Goal: Find specific page/section: Find specific page/section

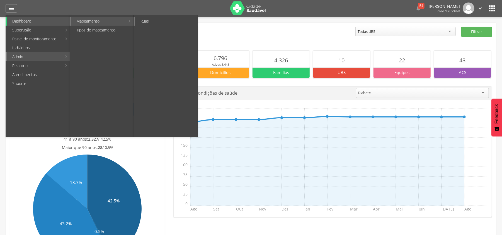
click at [146, 23] on link "Ruas" at bounding box center [166, 21] width 63 height 9
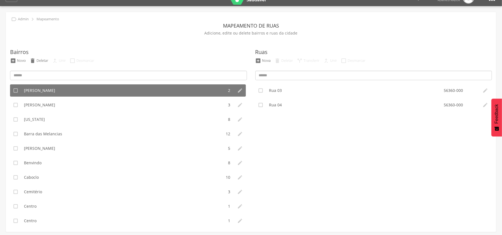
scroll to position [17, 0]
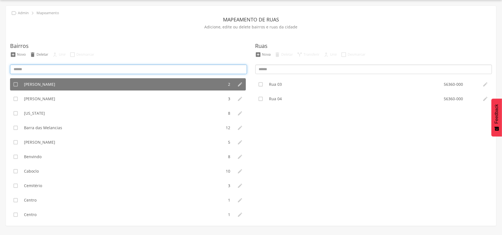
click at [80, 70] on input at bounding box center [128, 69] width 237 height 9
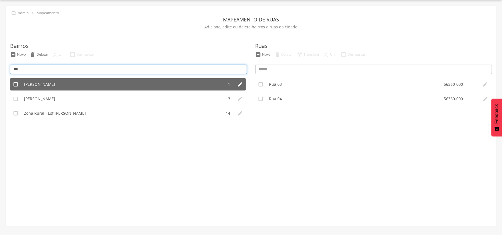
type input "***"
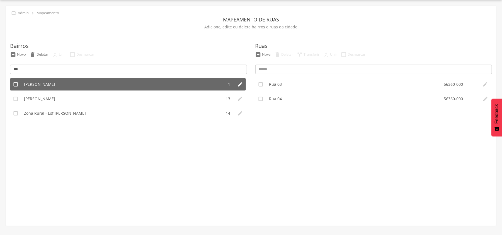
click at [62, 86] on li "[PERSON_NAME]" at bounding box center [122, 84] width 203 height 12
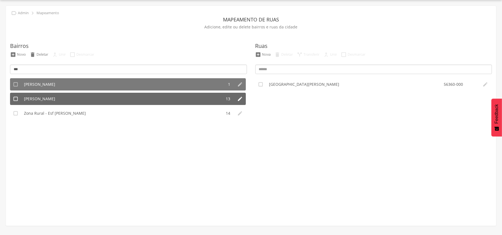
click at [93, 99] on li "[PERSON_NAME]" at bounding box center [121, 99] width 201 height 12
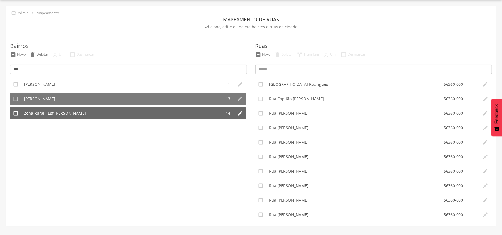
click at [90, 115] on li "Zona Rural - Esf [PERSON_NAME]" at bounding box center [121, 113] width 201 height 12
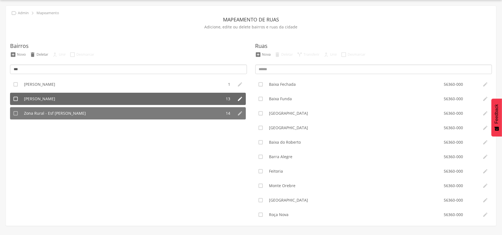
click at [93, 97] on li "[PERSON_NAME]" at bounding box center [121, 99] width 201 height 12
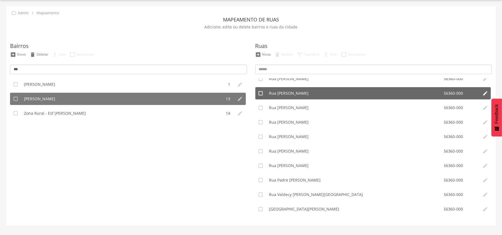
scroll to position [0, 0]
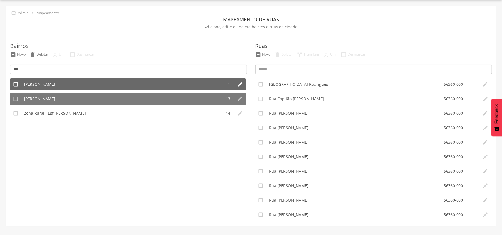
click at [47, 83] on span "[PERSON_NAME]" at bounding box center [39, 85] width 31 height 6
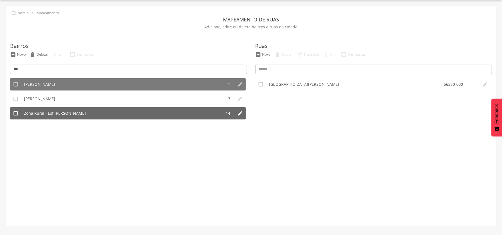
click at [96, 116] on li "Zona Rural - Esf [PERSON_NAME]" at bounding box center [121, 113] width 201 height 12
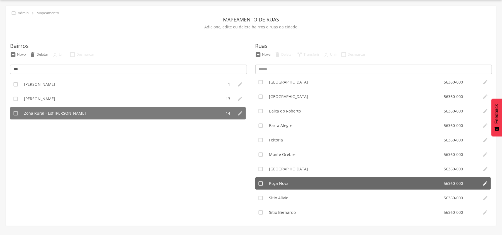
scroll to position [64, 0]
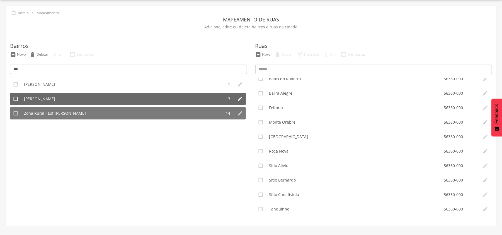
click at [55, 98] on li "[PERSON_NAME]" at bounding box center [121, 99] width 201 height 12
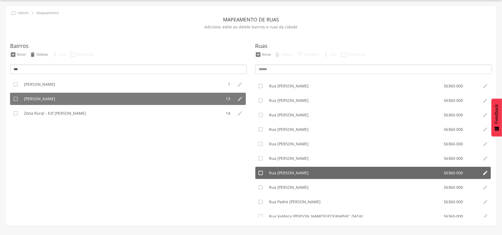
scroll to position [49, 0]
